Goal: Transaction & Acquisition: Subscribe to service/newsletter

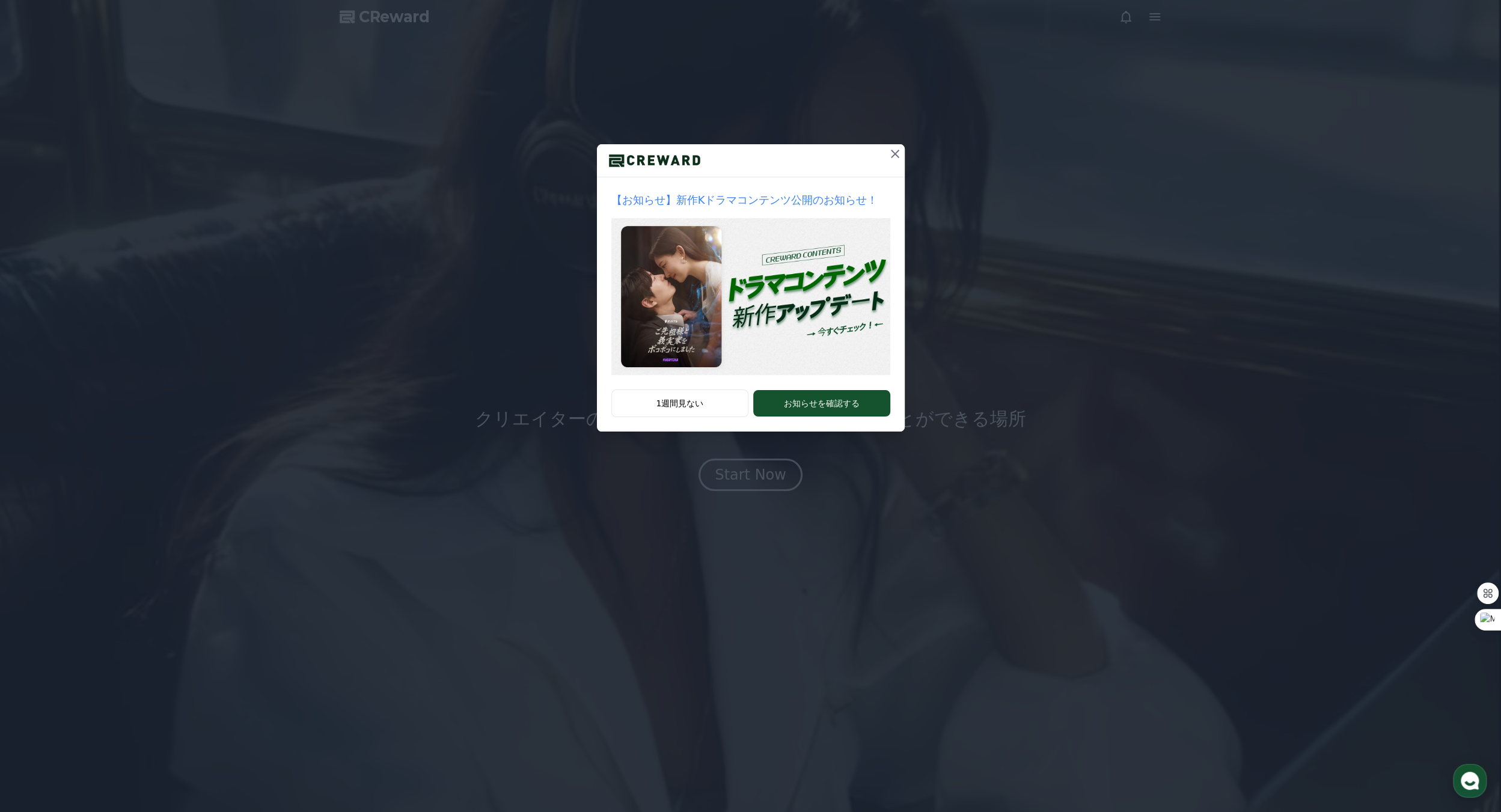
click at [900, 151] on icon at bounding box center [895, 154] width 14 height 14
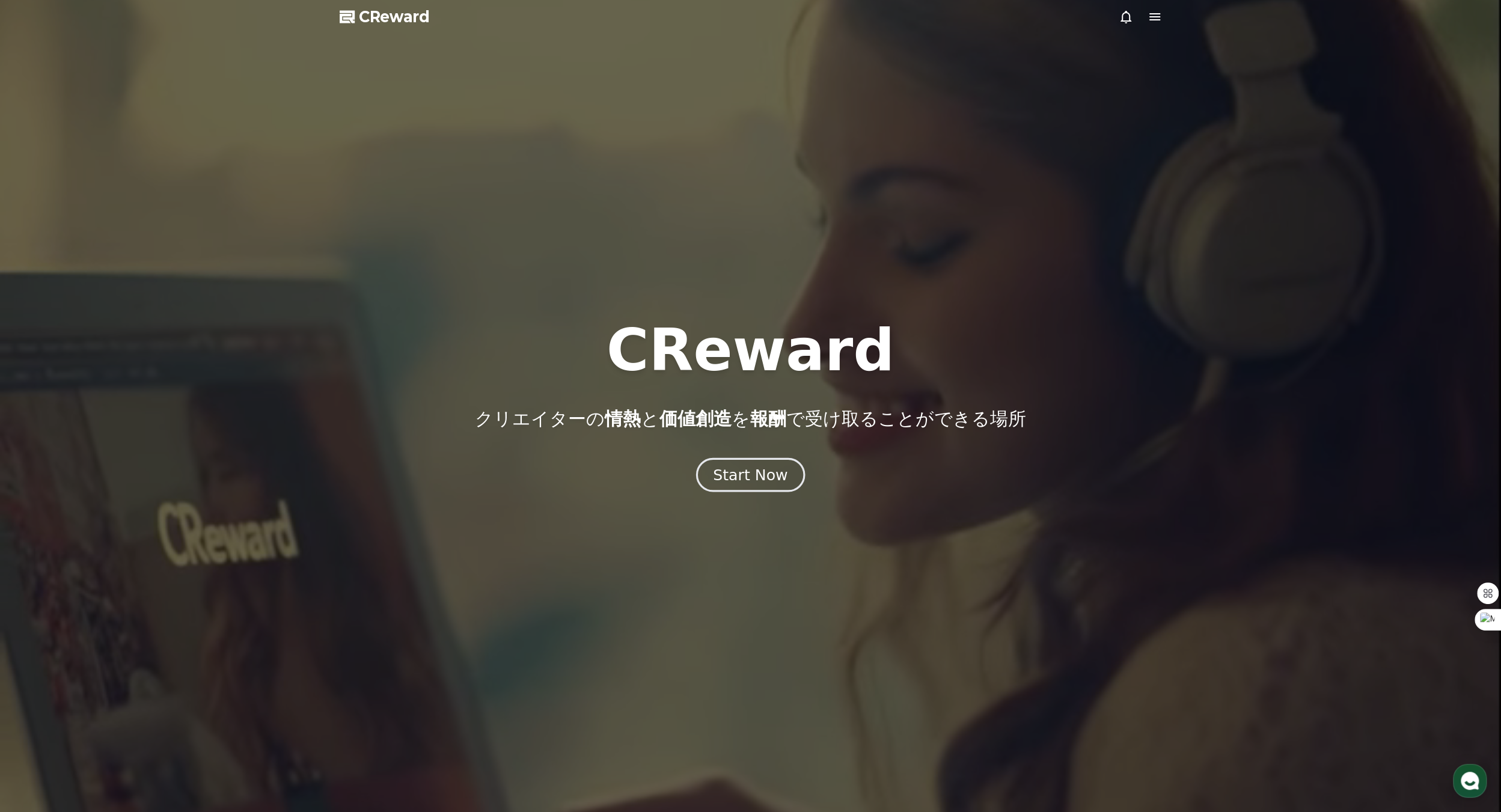
click at [755, 475] on div "Start Now" at bounding box center [750, 474] width 75 height 20
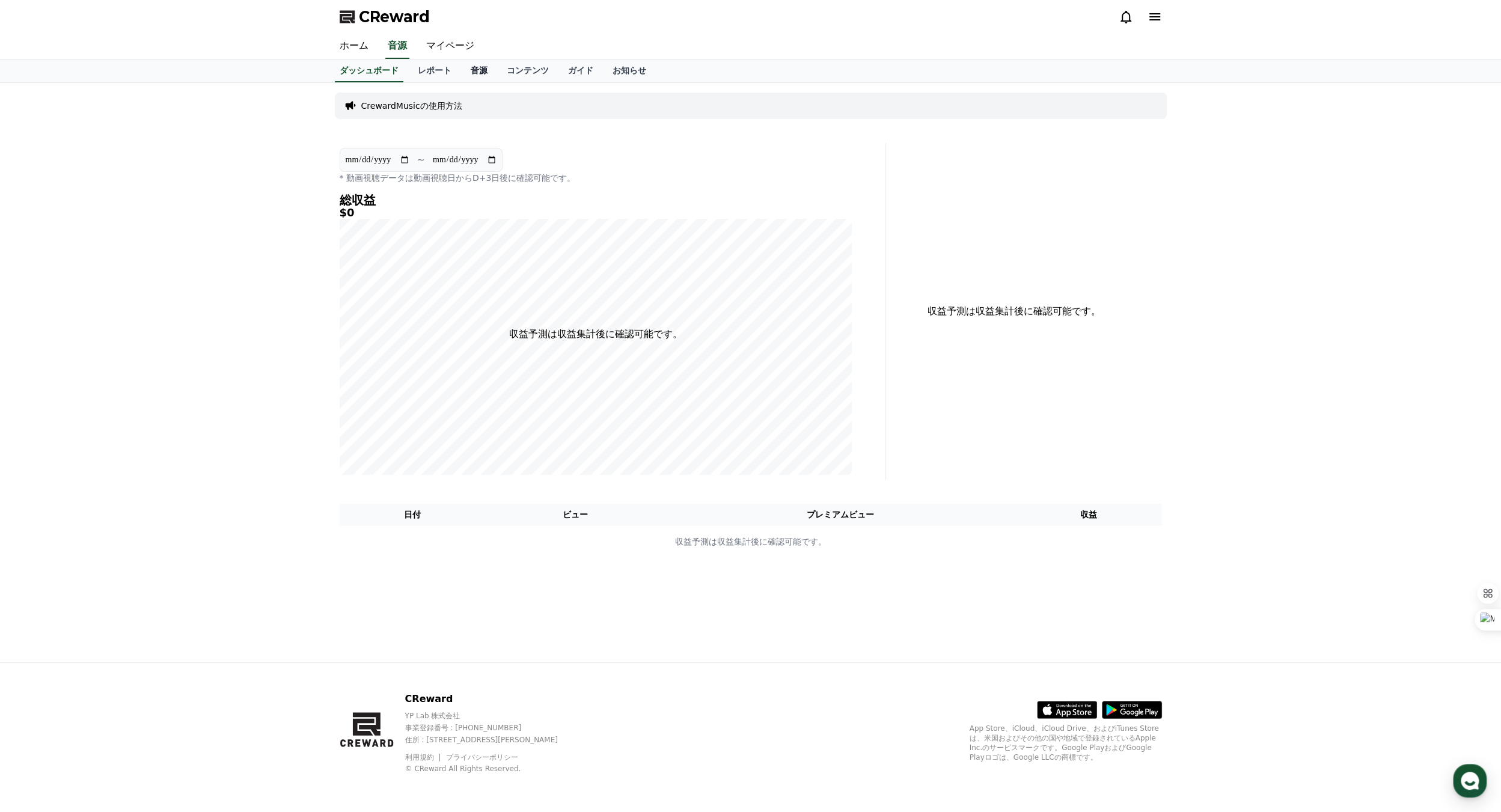
click at [461, 74] on link "音源" at bounding box center [479, 71] width 36 height 23
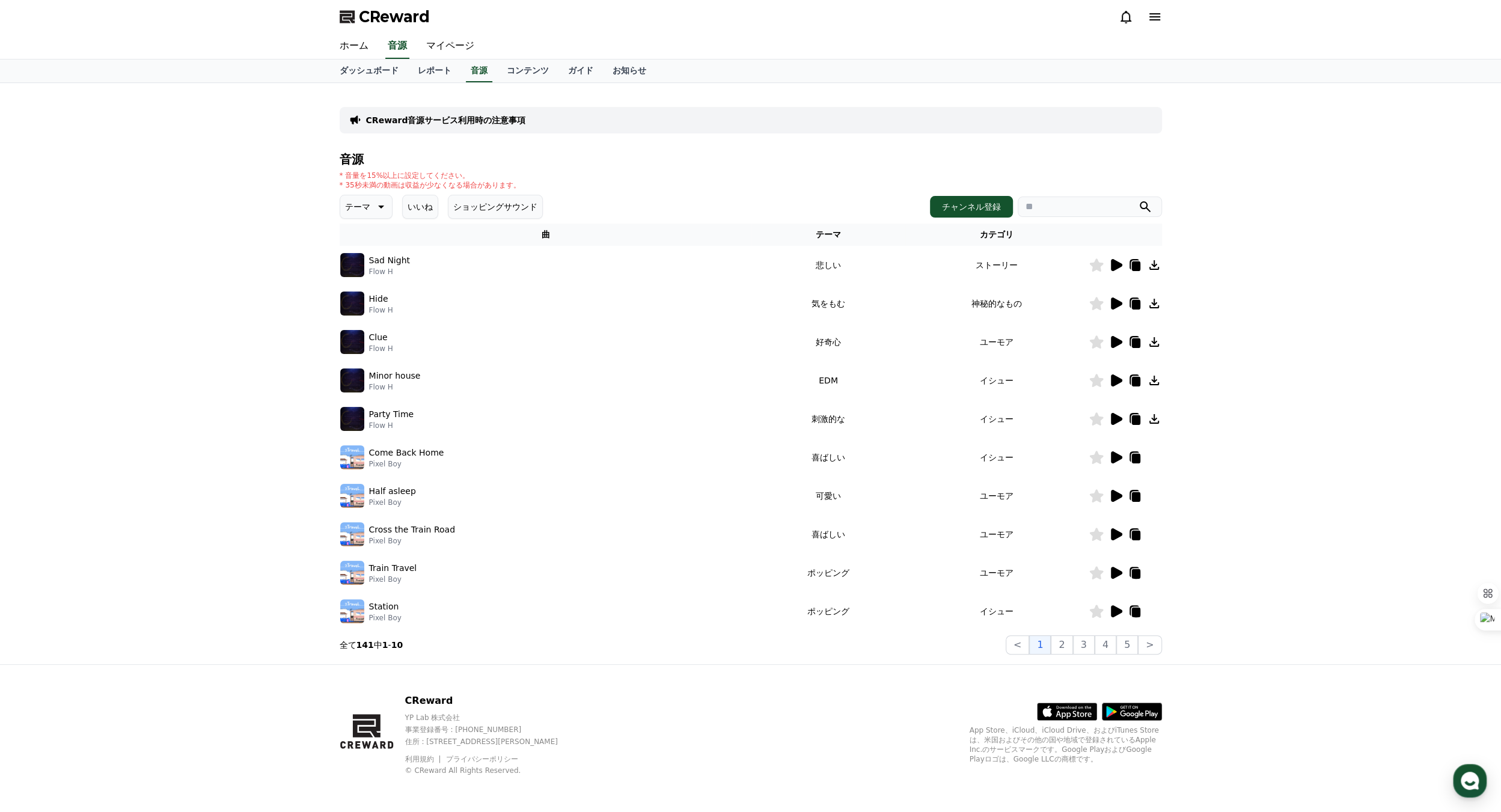
click at [1149, 261] on icon at bounding box center [1154, 265] width 14 height 14
click at [961, 205] on button "チャンネル登録" at bounding box center [971, 206] width 83 height 21
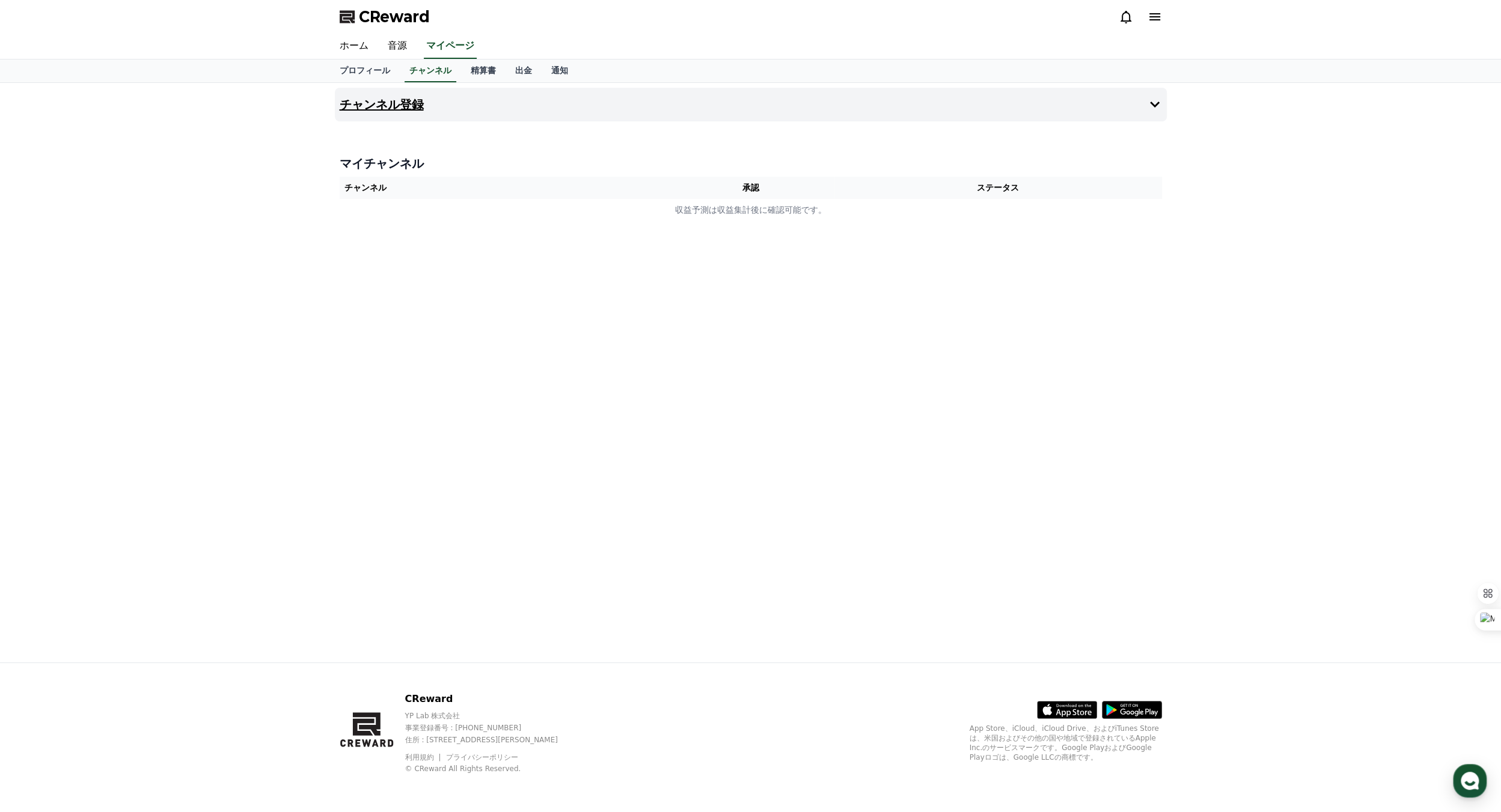
click at [1150, 103] on icon at bounding box center [1155, 104] width 14 height 14
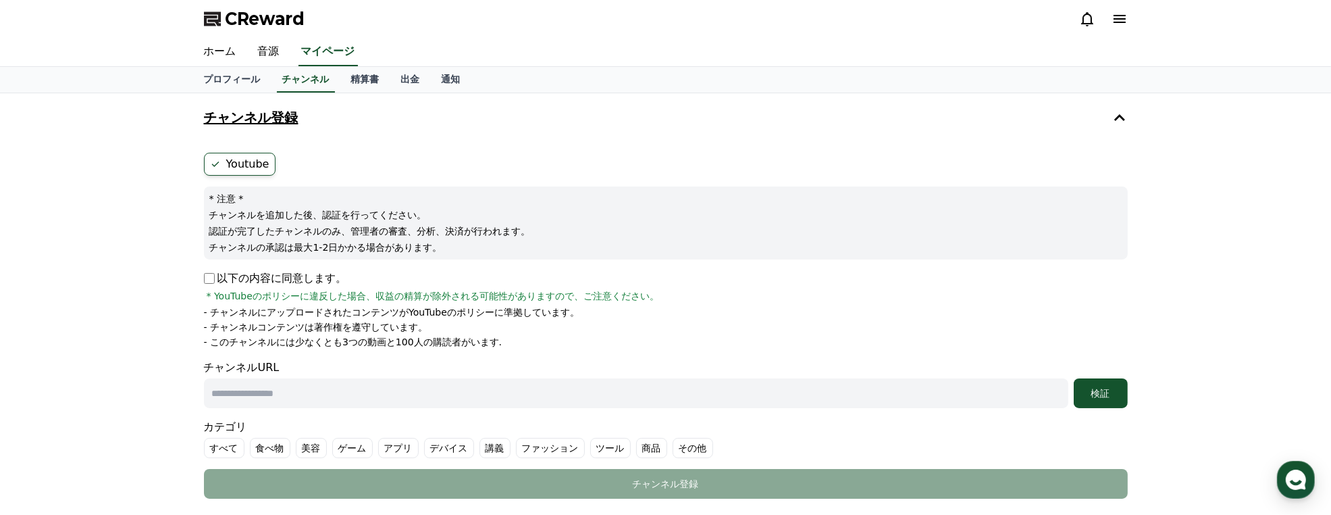
click at [301, 393] on input "text" at bounding box center [636, 393] width 865 height 30
paste input "**********"
type input "**********"
click at [1094, 389] on div "検証" at bounding box center [1101, 393] width 43 height 14
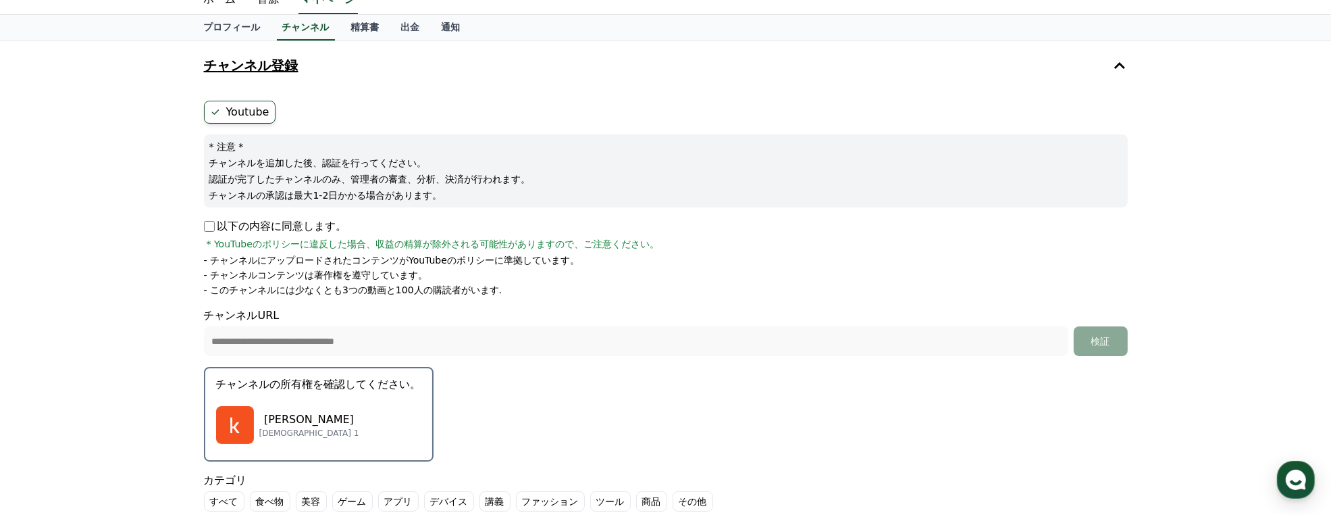
scroll to position [135, 0]
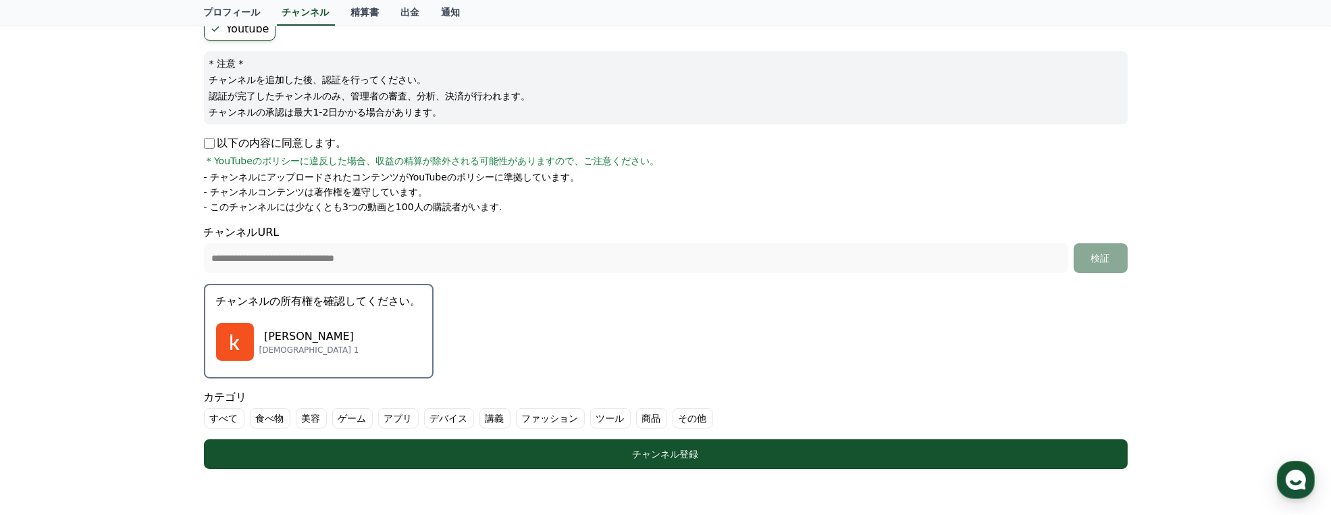
click at [238, 422] on ul "すべて 食べ物 美容 ゲーム アプリ デバイス 講義 ファッション ツール 商品 その他" at bounding box center [666, 418] width 924 height 20
click at [219, 420] on label "すべて" at bounding box center [224, 418] width 41 height 20
click at [689, 417] on label "その他" at bounding box center [709, 418] width 41 height 20
click at [653, 417] on label "商品" at bounding box center [668, 418] width 31 height 20
click at [496, 419] on label "講義" at bounding box center [511, 418] width 31 height 20
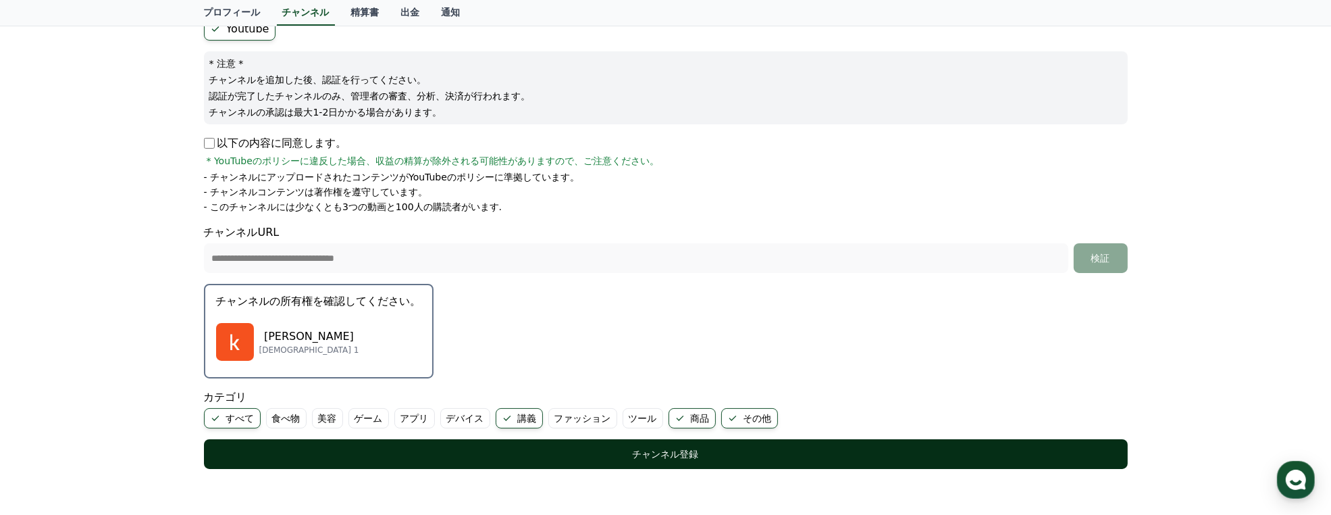
click at [471, 451] on div "チャンネル登録" at bounding box center [666, 454] width 870 height 14
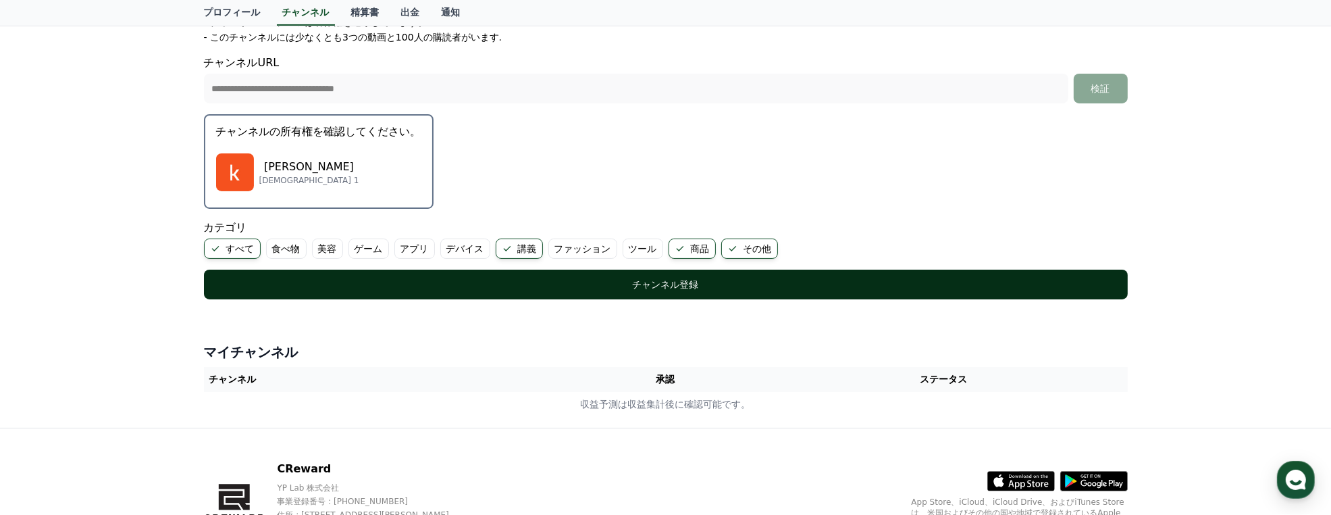
scroll to position [338, 0]
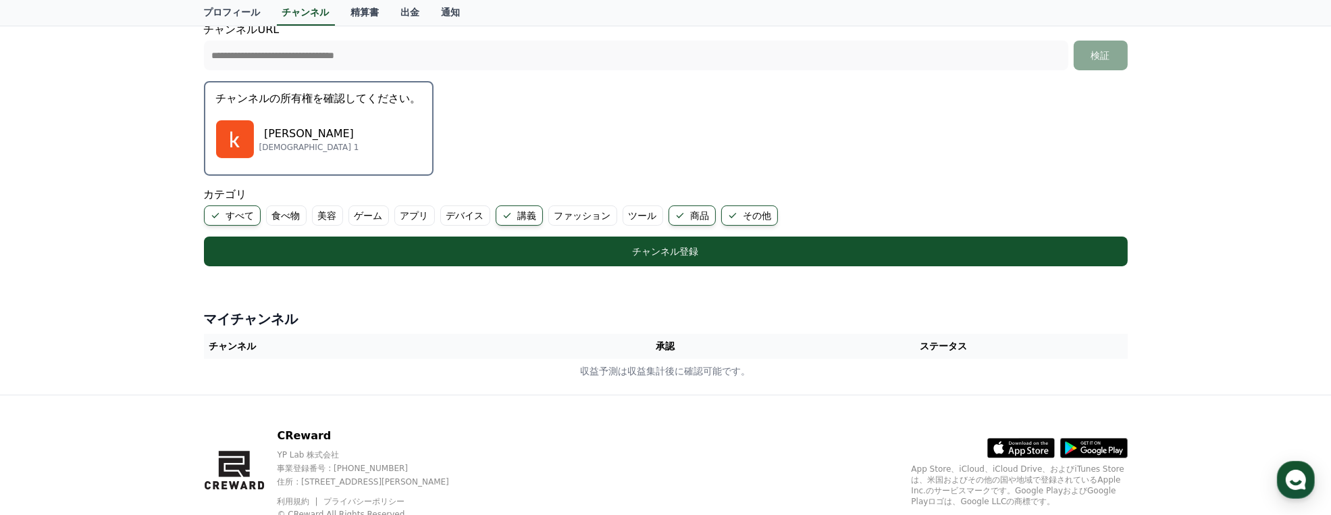
click at [674, 349] on th "承認" at bounding box center [666, 346] width 188 height 25
click at [291, 138] on p "[PERSON_NAME]" at bounding box center [309, 134] width 100 height 16
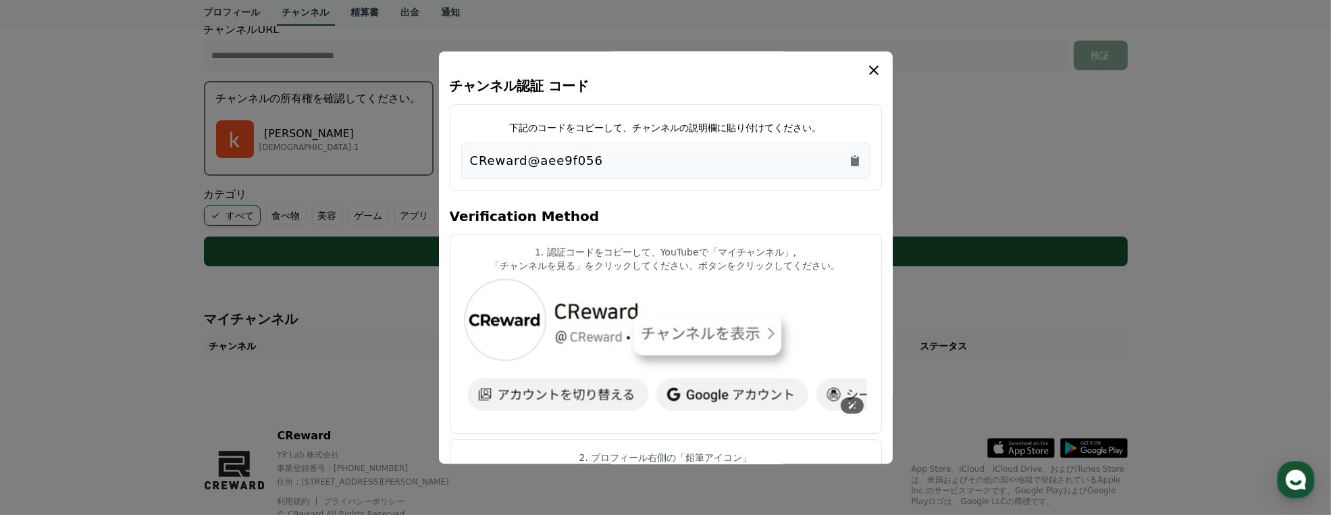
click at [701, 329] on img "modal" at bounding box center [665, 350] width 409 height 145
drag, startPoint x: 608, startPoint y: 157, endPoint x: 465, endPoint y: 159, distance: 142.6
click at [465, 159] on div "CReward@aee9f056" at bounding box center [665, 161] width 409 height 36
drag, startPoint x: 465, startPoint y: 159, endPoint x: 515, endPoint y: 159, distance: 49.3
copy p "CReward@aee9f056"
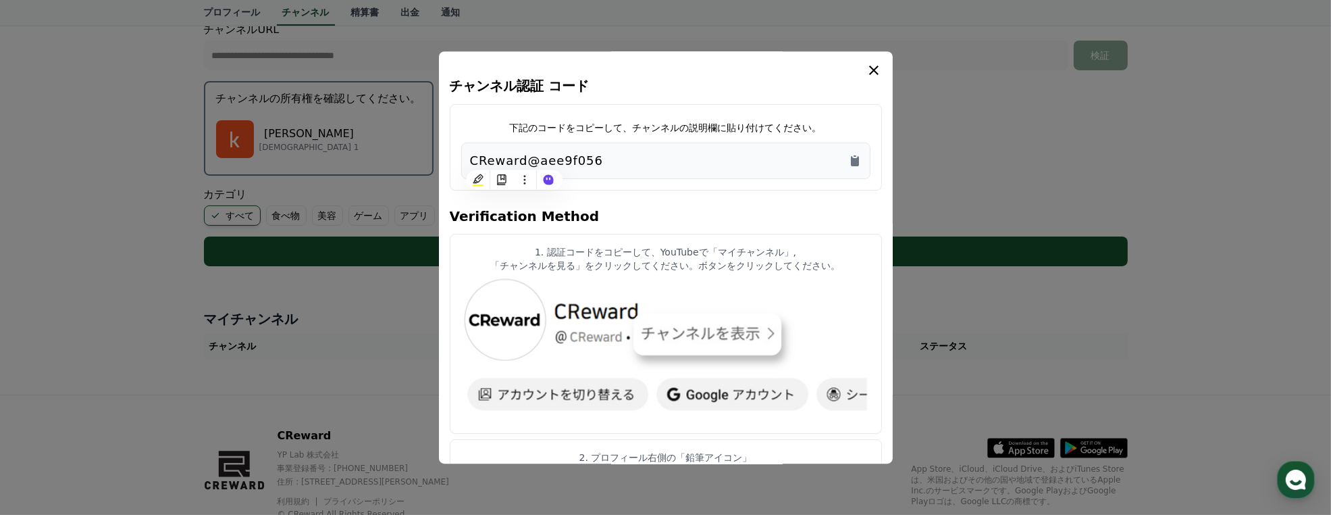
click at [366, 288] on button "close modal" at bounding box center [665, 257] width 1331 height 515
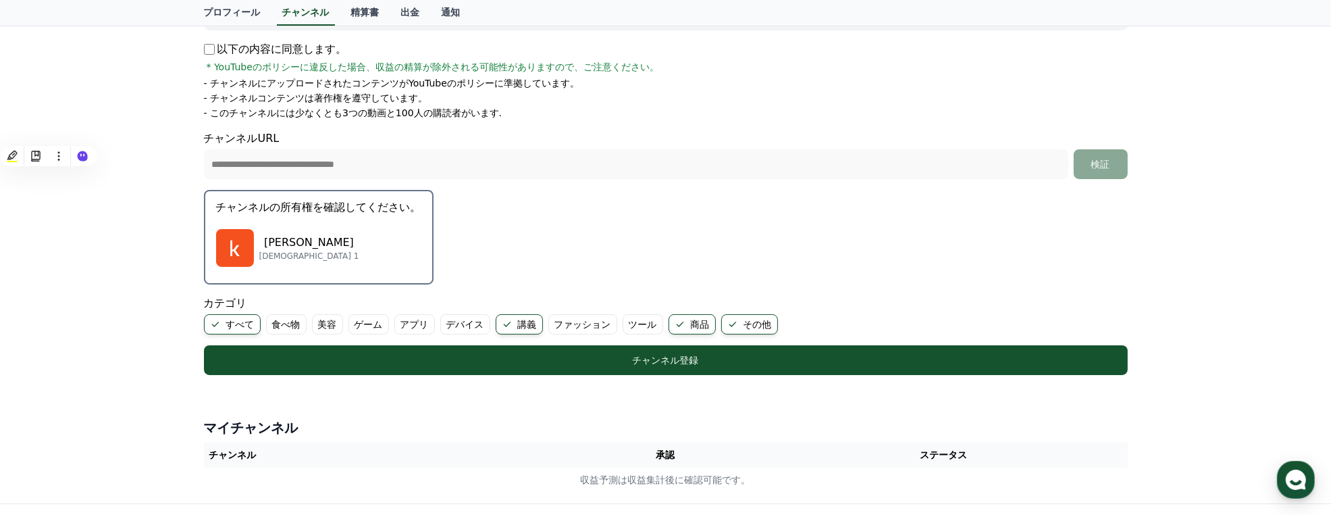
scroll to position [270, 0]
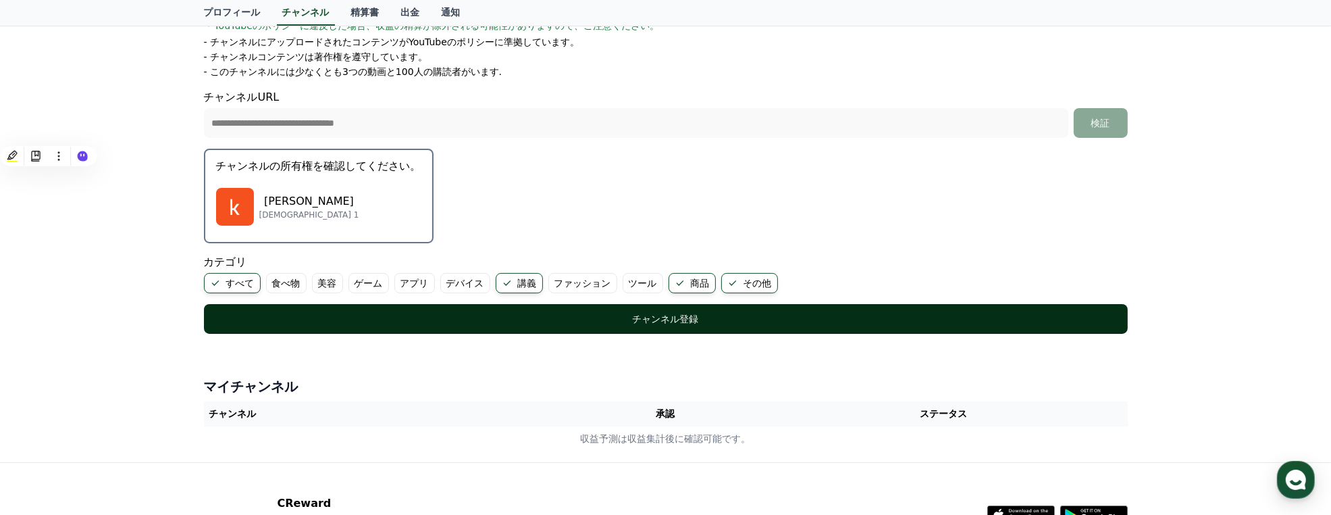
click at [442, 320] on div "チャンネル登録" at bounding box center [666, 319] width 870 height 14
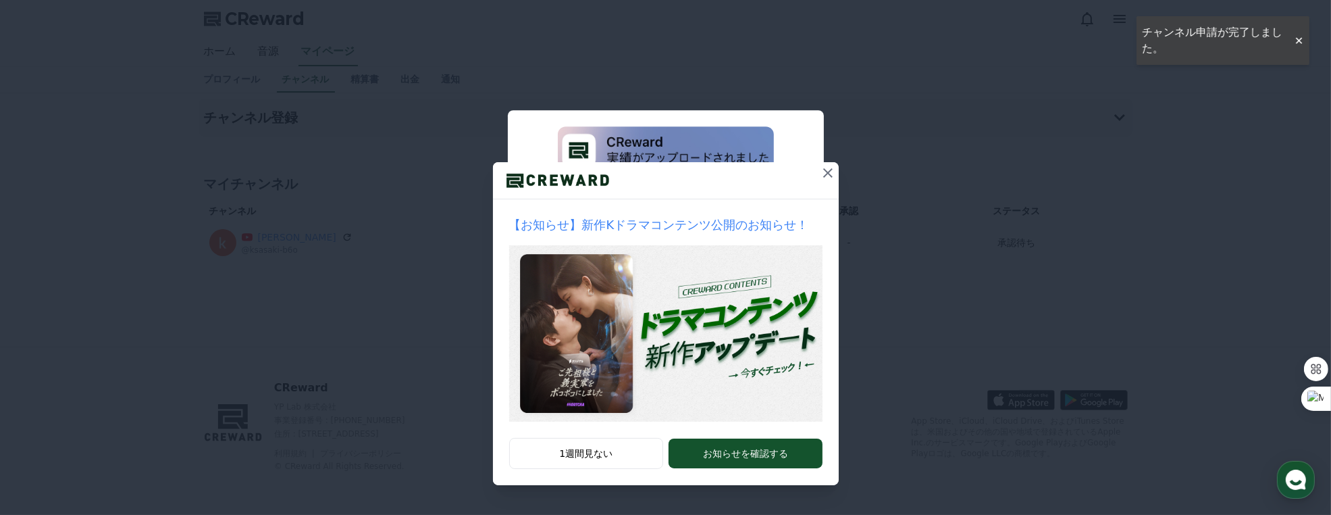
click at [831, 176] on icon at bounding box center [827, 172] width 9 height 9
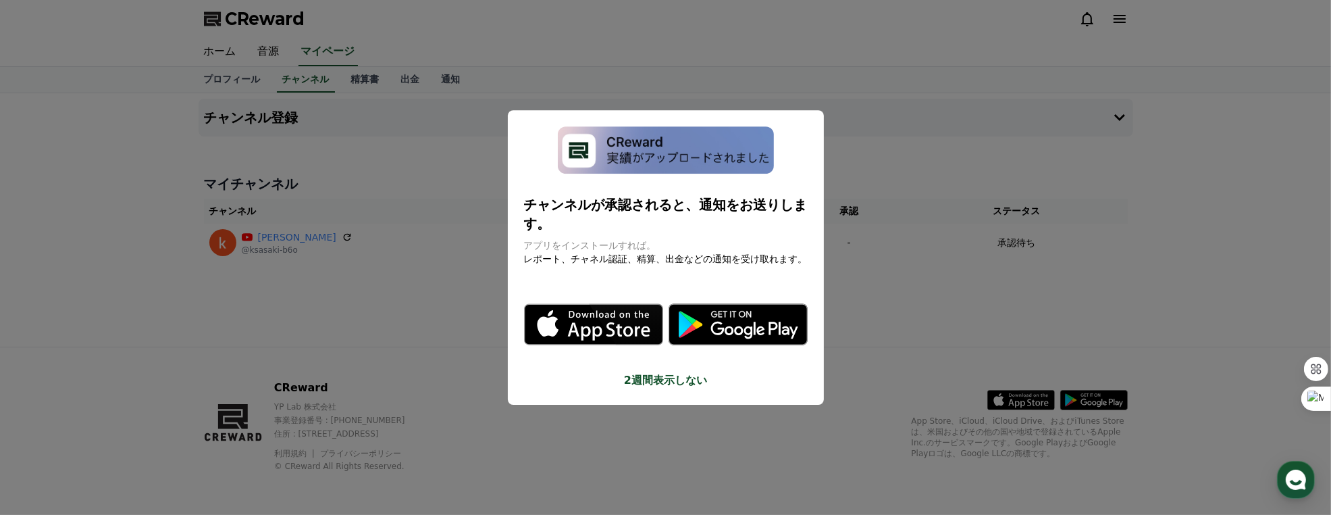
click at [698, 168] on img "modal" at bounding box center [666, 149] width 216 height 47
click at [863, 172] on button "close modal" at bounding box center [665, 257] width 1331 height 515
